Goal: Information Seeking & Learning: Understand process/instructions

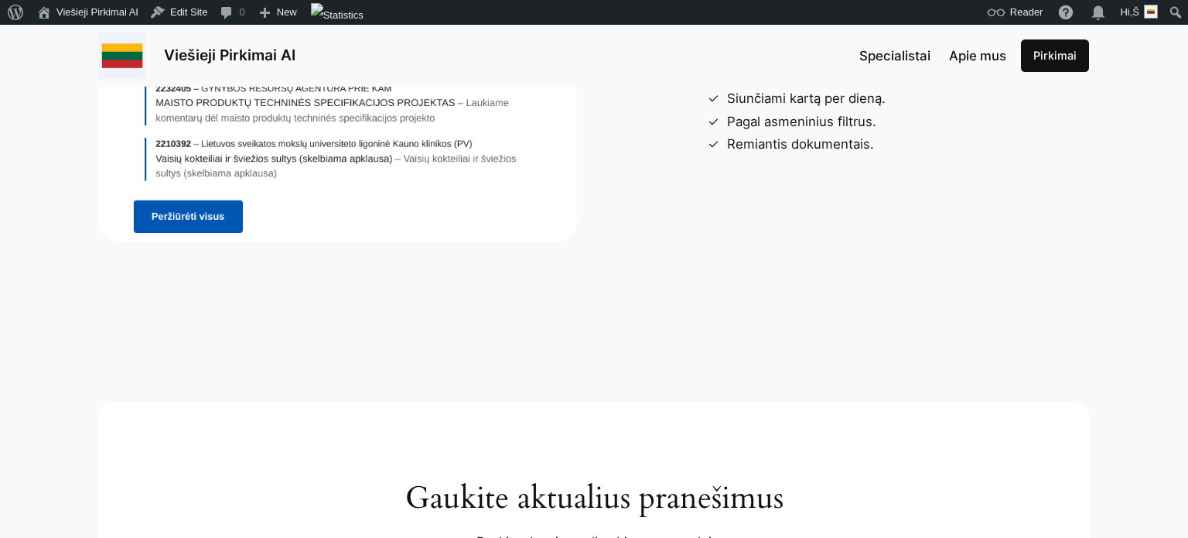
scroll to position [5054, 0]
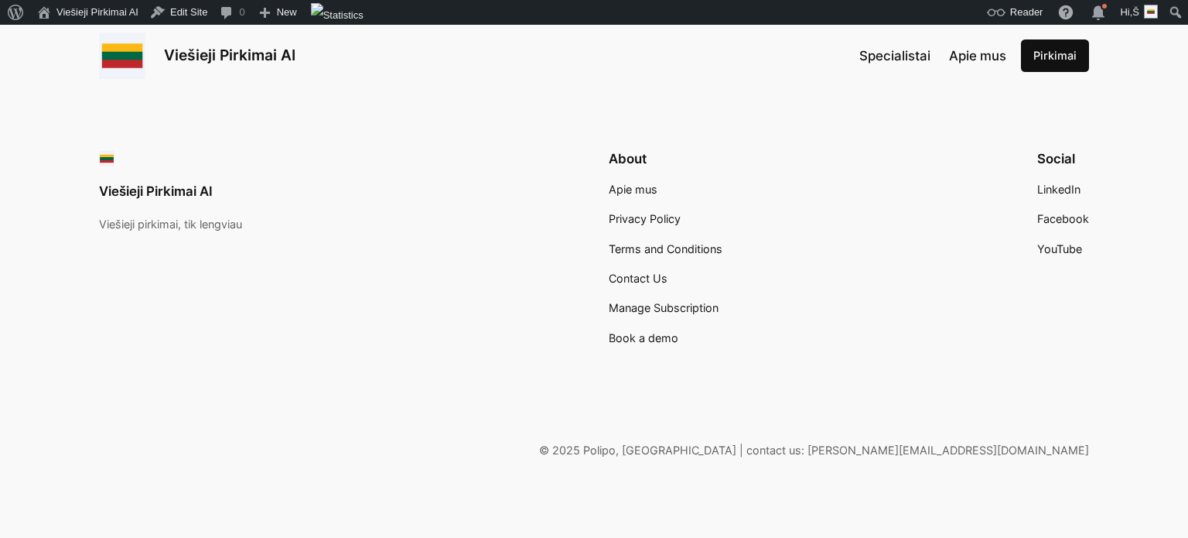
click at [658, 212] on span "Privacy Policy" at bounding box center [645, 218] width 72 height 13
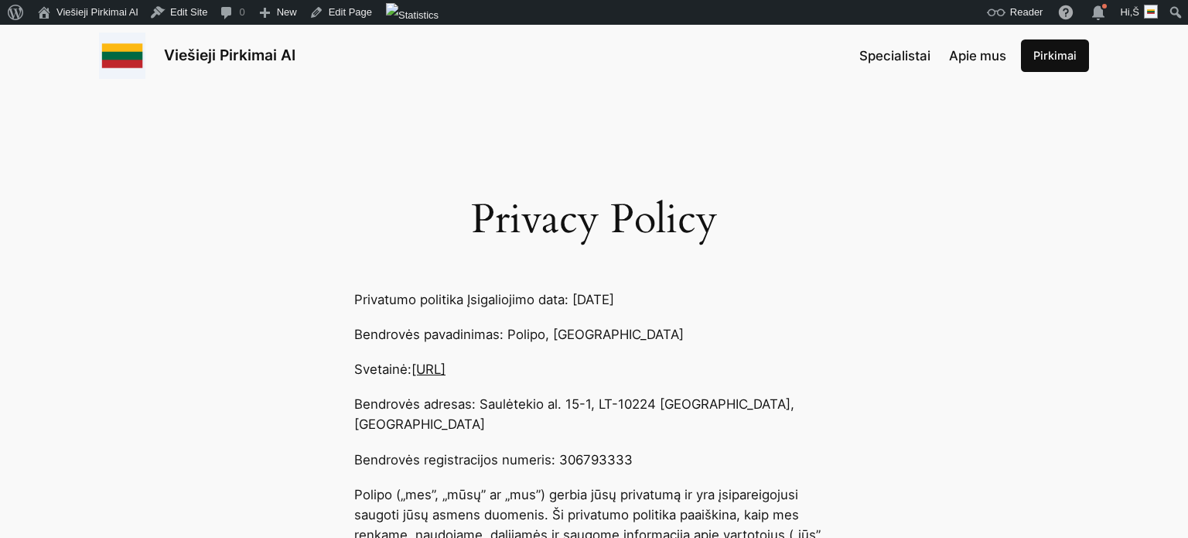
click at [427, 201] on h1 "Privacy Policy" at bounding box center [594, 220] width 480 height 46
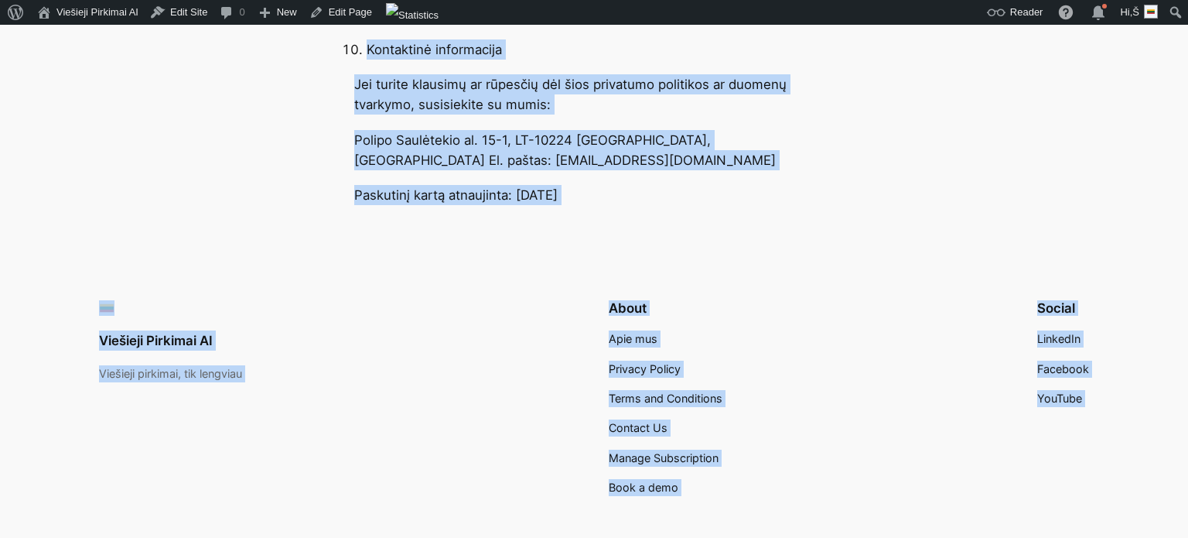
scroll to position [2894, 0]
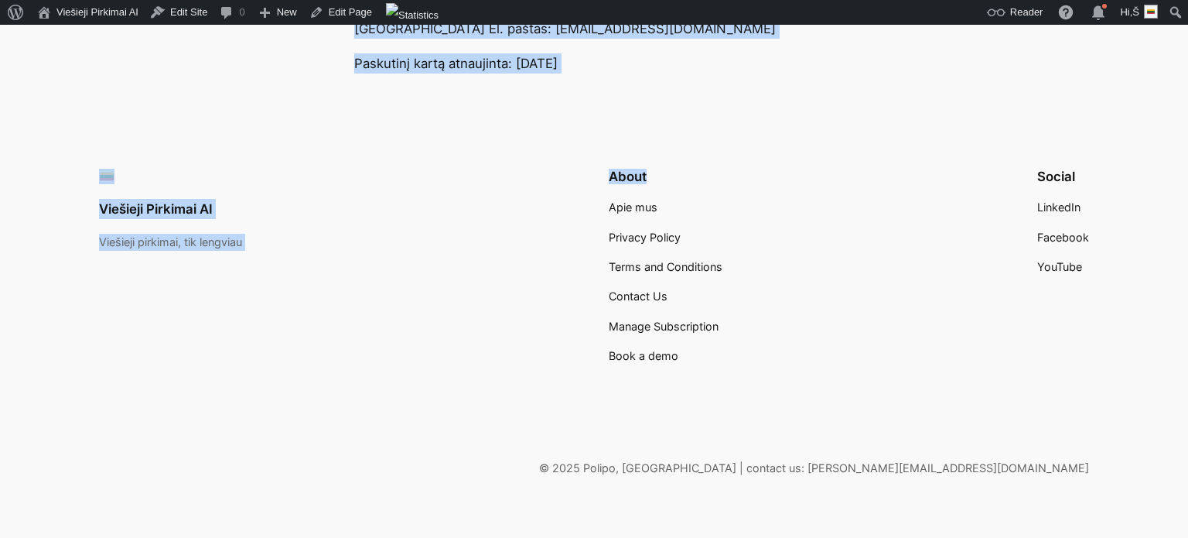
drag, startPoint x: 353, startPoint y: 299, endPoint x: 807, endPoint y: 69, distance: 509.3
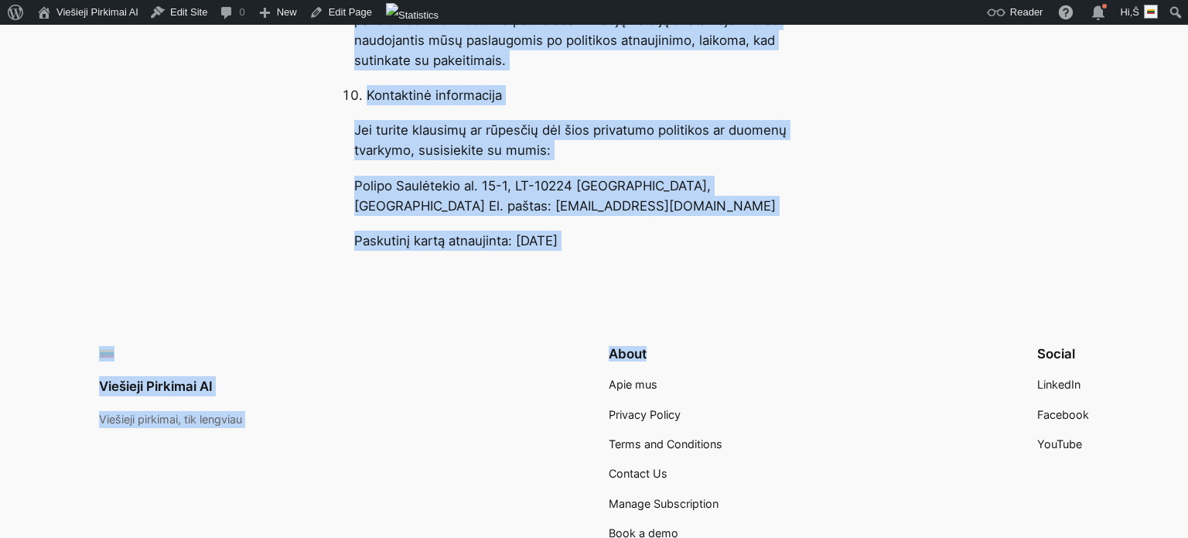
scroll to position [2706, 0]
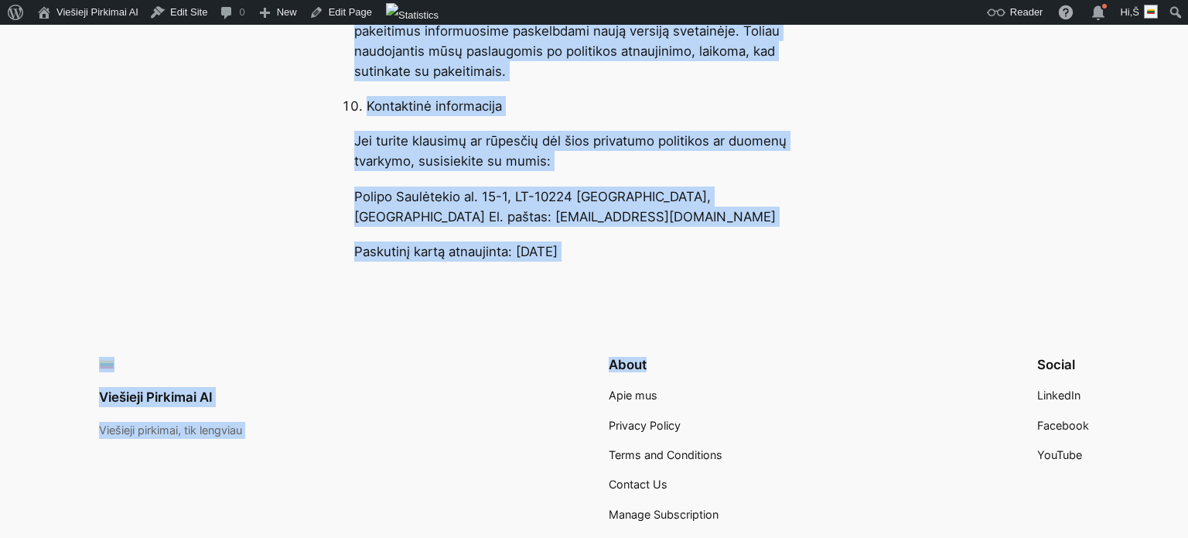
click at [692, 241] on p "Paskutinį kartą atnaujinta: [DATE]" at bounding box center [594, 251] width 480 height 20
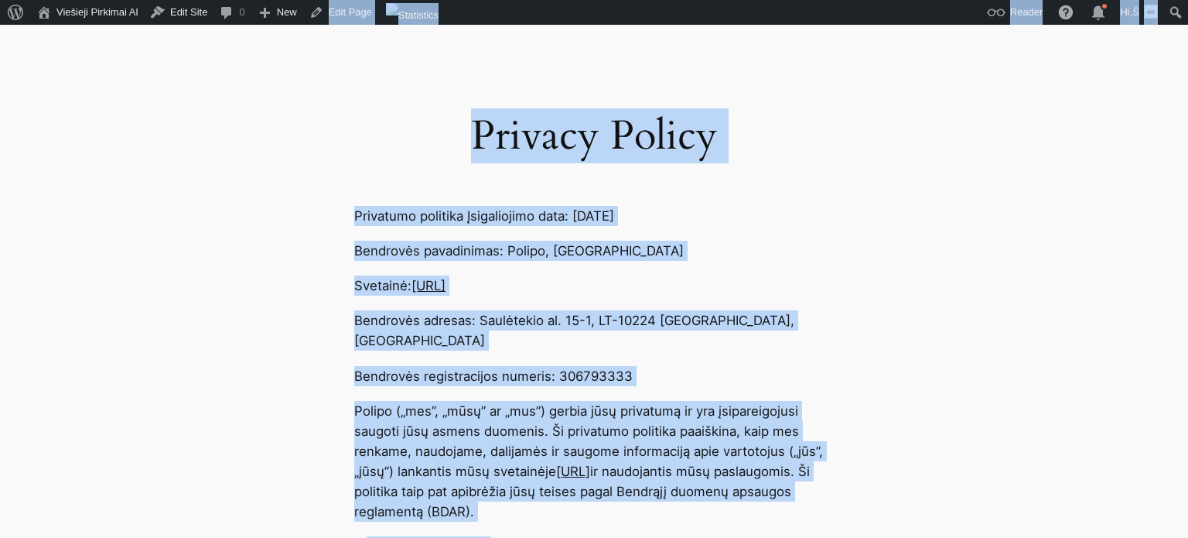
scroll to position [20, 0]
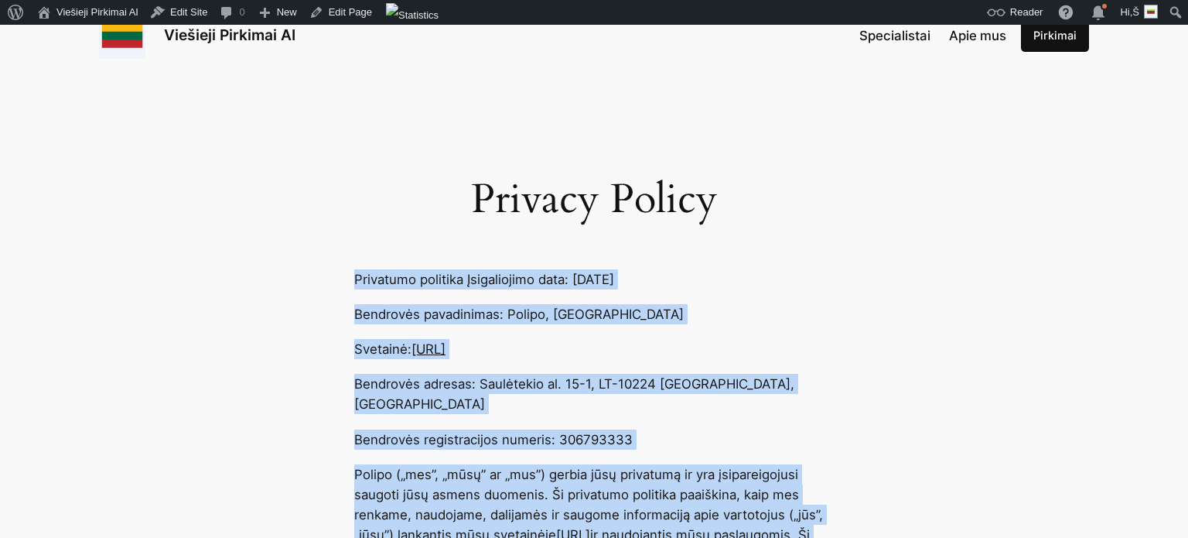
drag, startPoint x: 692, startPoint y: 239, endPoint x: 338, endPoint y: 277, distance: 356.4
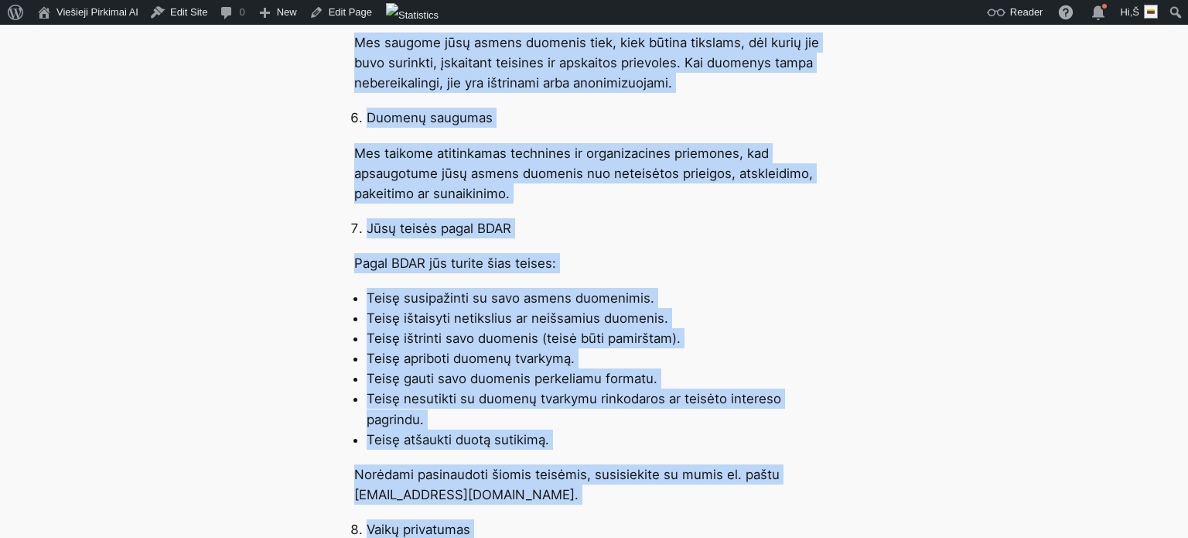
scroll to position [2676, 0]
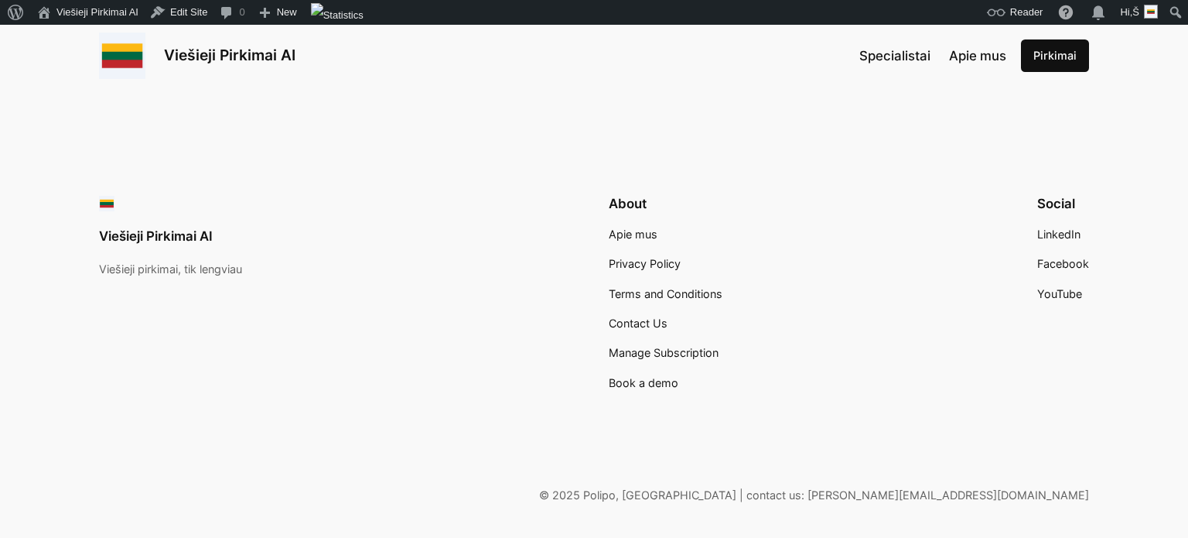
scroll to position [5054, 0]
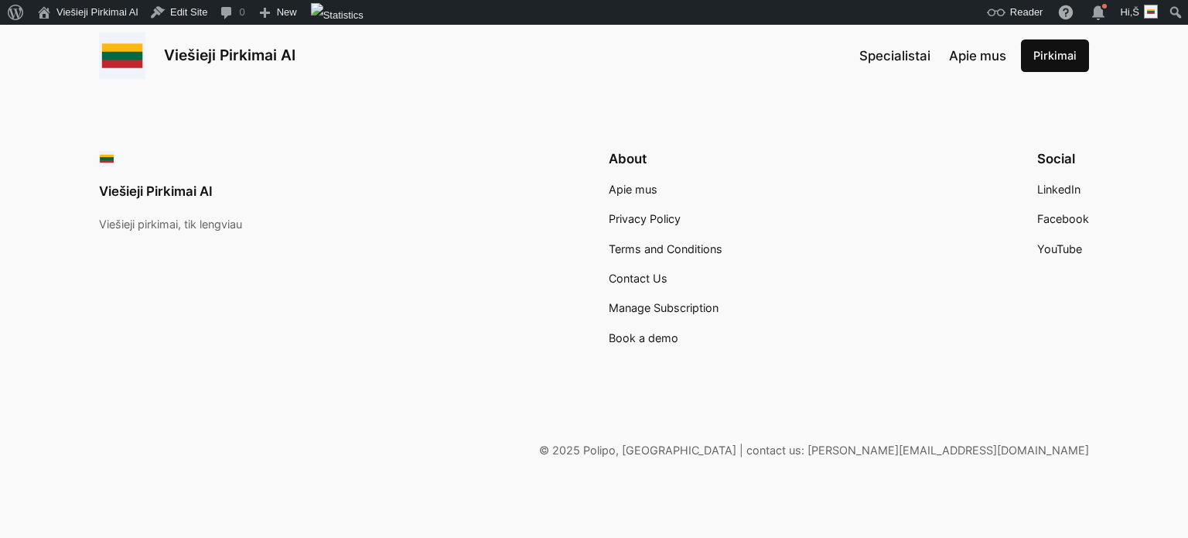
click at [661, 248] on span "Terms and Conditions" at bounding box center [666, 248] width 114 height 13
